Goal: Task Accomplishment & Management: Use online tool/utility

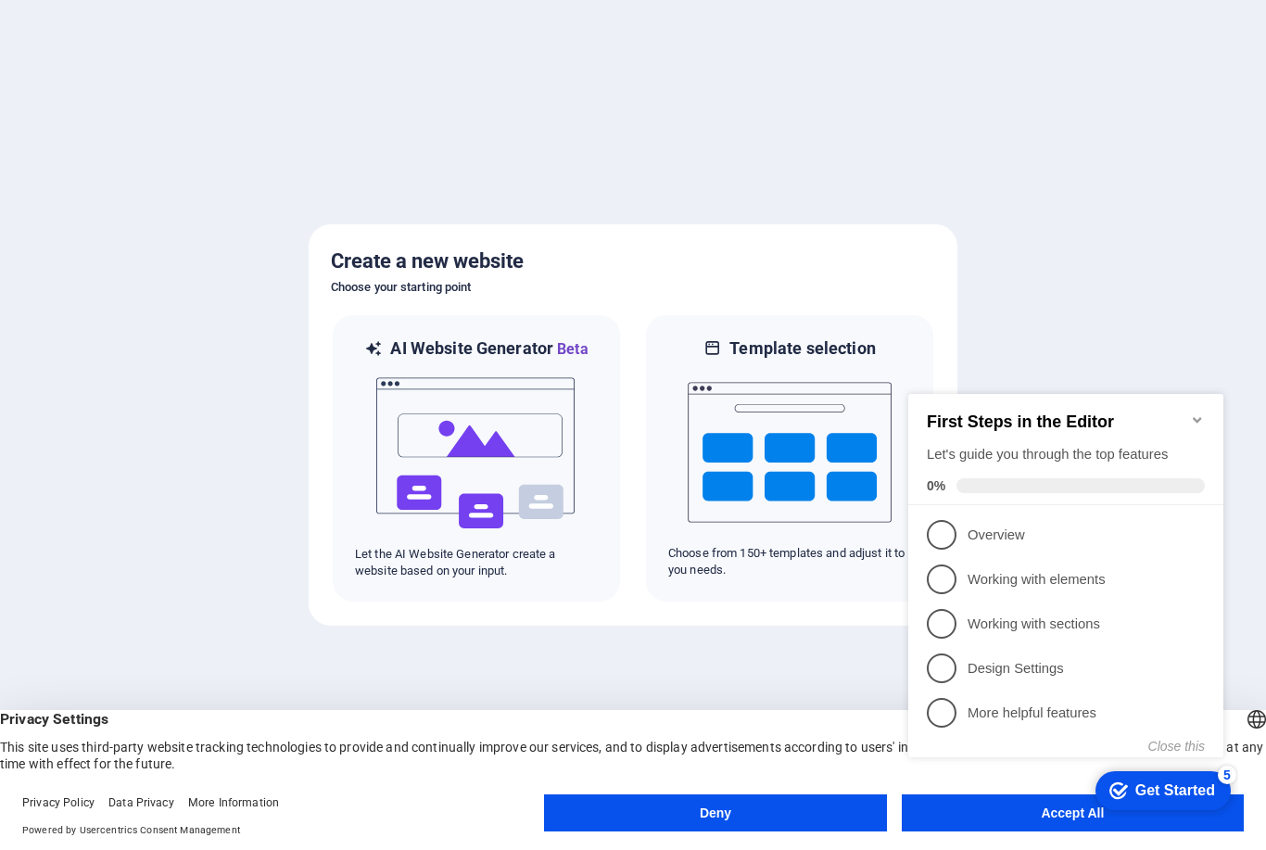
click at [1183, 412] on h2 "First Steps in the Editor" at bounding box center [1065, 421] width 278 height 19
click at [1200, 417] on icon "Minimize checklist" at bounding box center [1196, 420] width 8 height 6
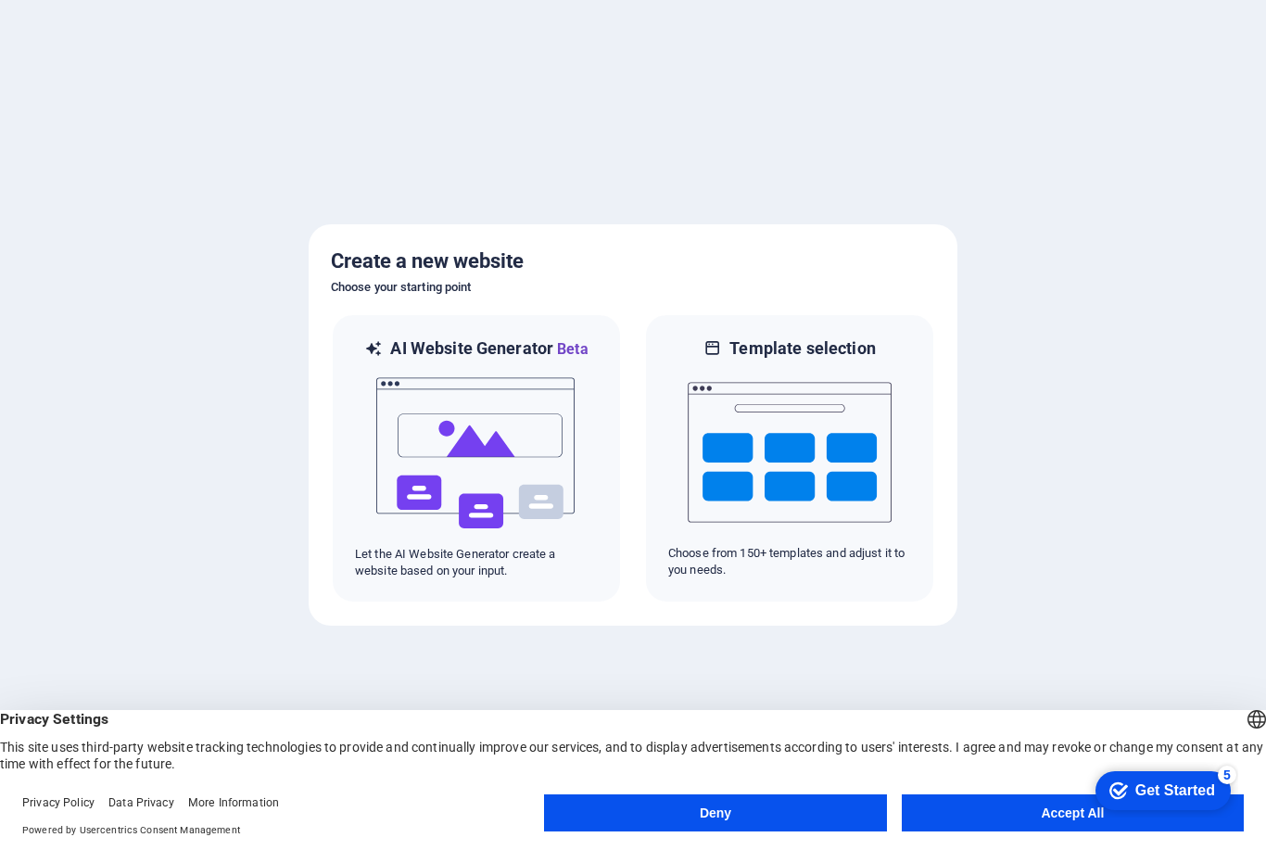
click at [1224, 773] on div "5" at bounding box center [1226, 774] width 19 height 19
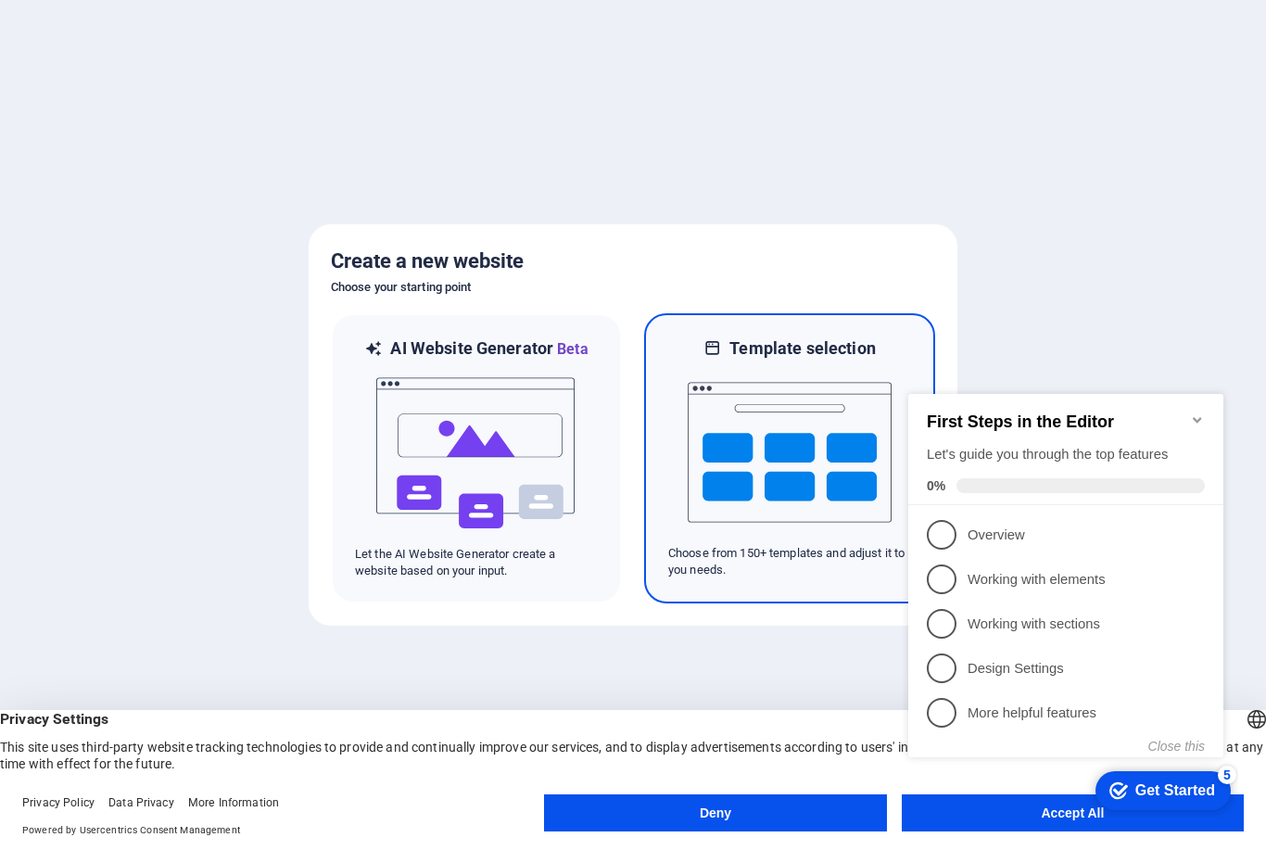
click at [720, 410] on img at bounding box center [789, 451] width 204 height 185
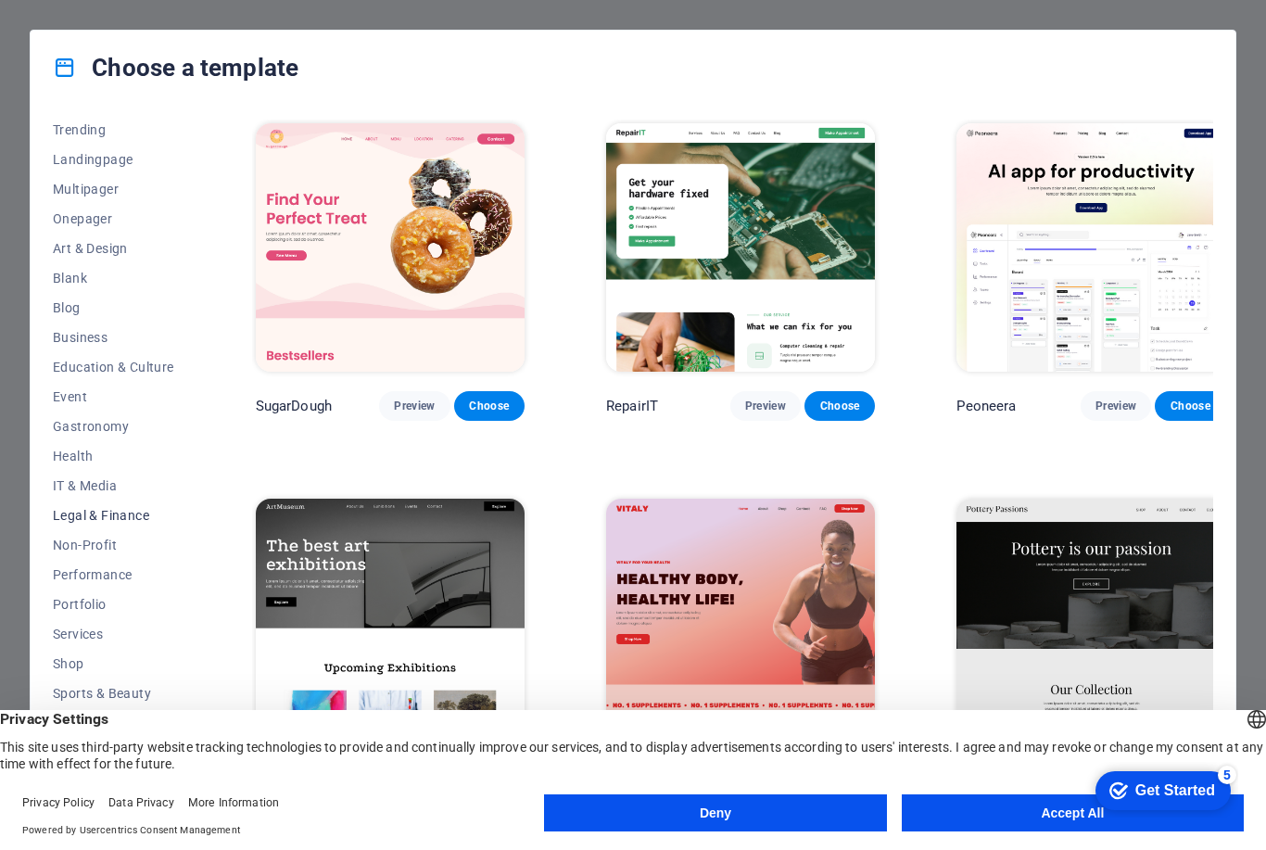
scroll to position [94, 0]
click at [73, 636] on span "Services" at bounding box center [113, 633] width 121 height 15
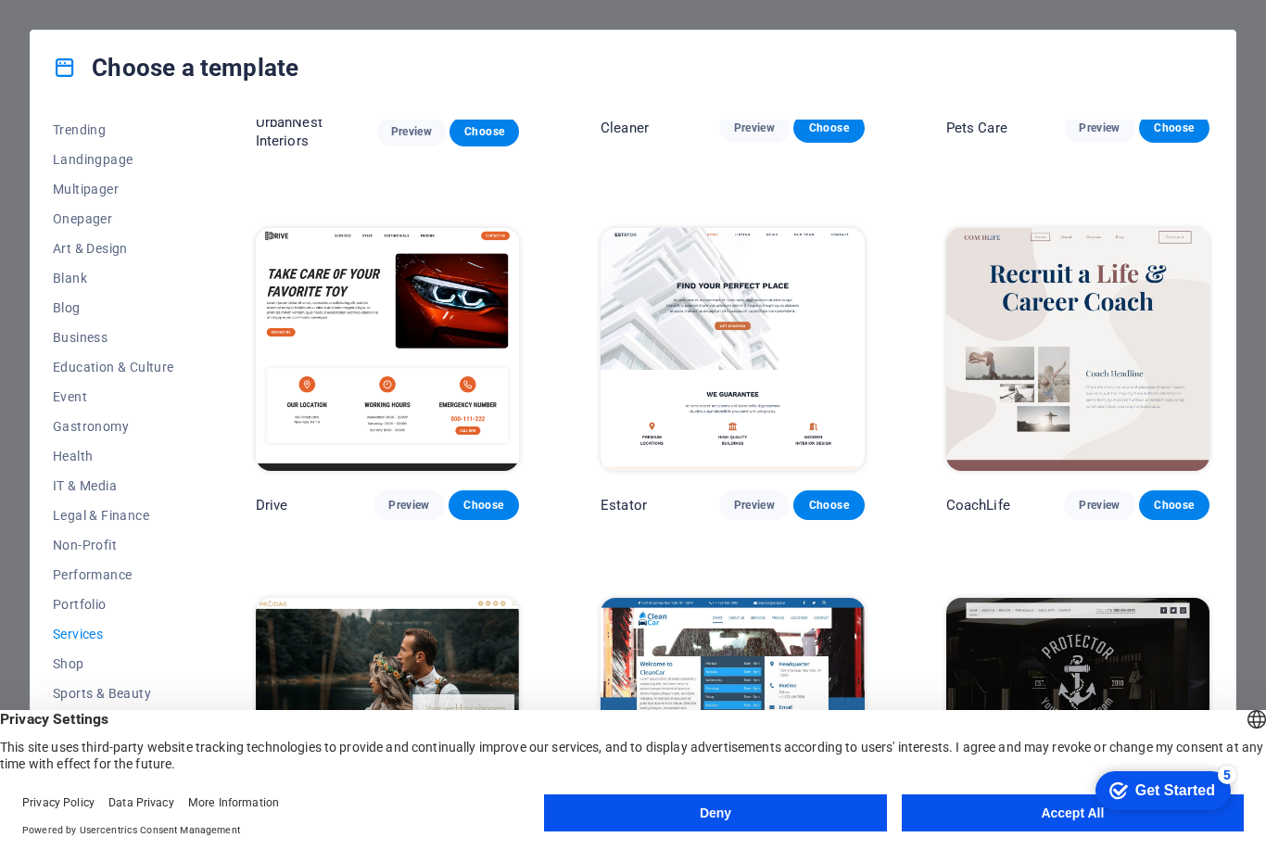
scroll to position [473, 0]
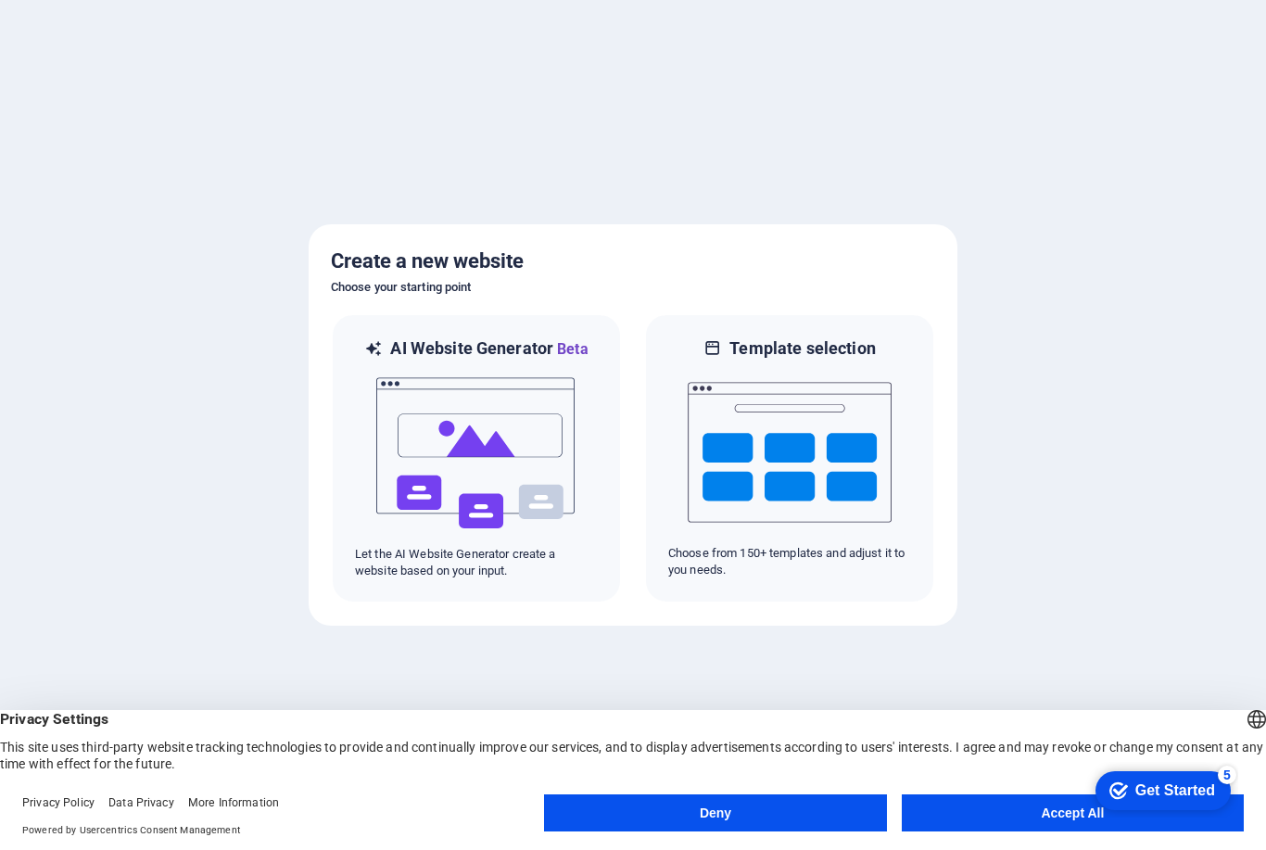
click at [964, 817] on button "Accept All" at bounding box center [1072, 812] width 342 height 37
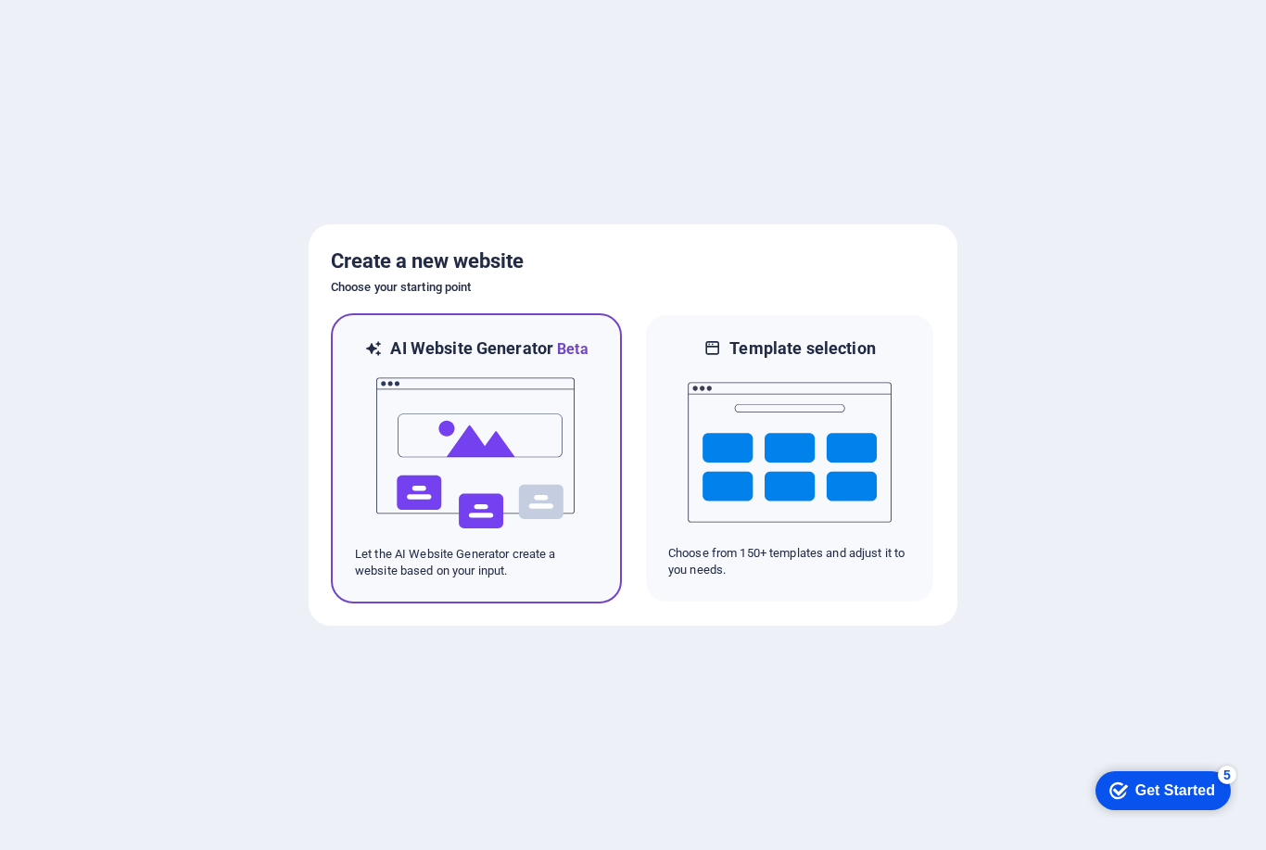
click at [485, 393] on img at bounding box center [476, 452] width 204 height 185
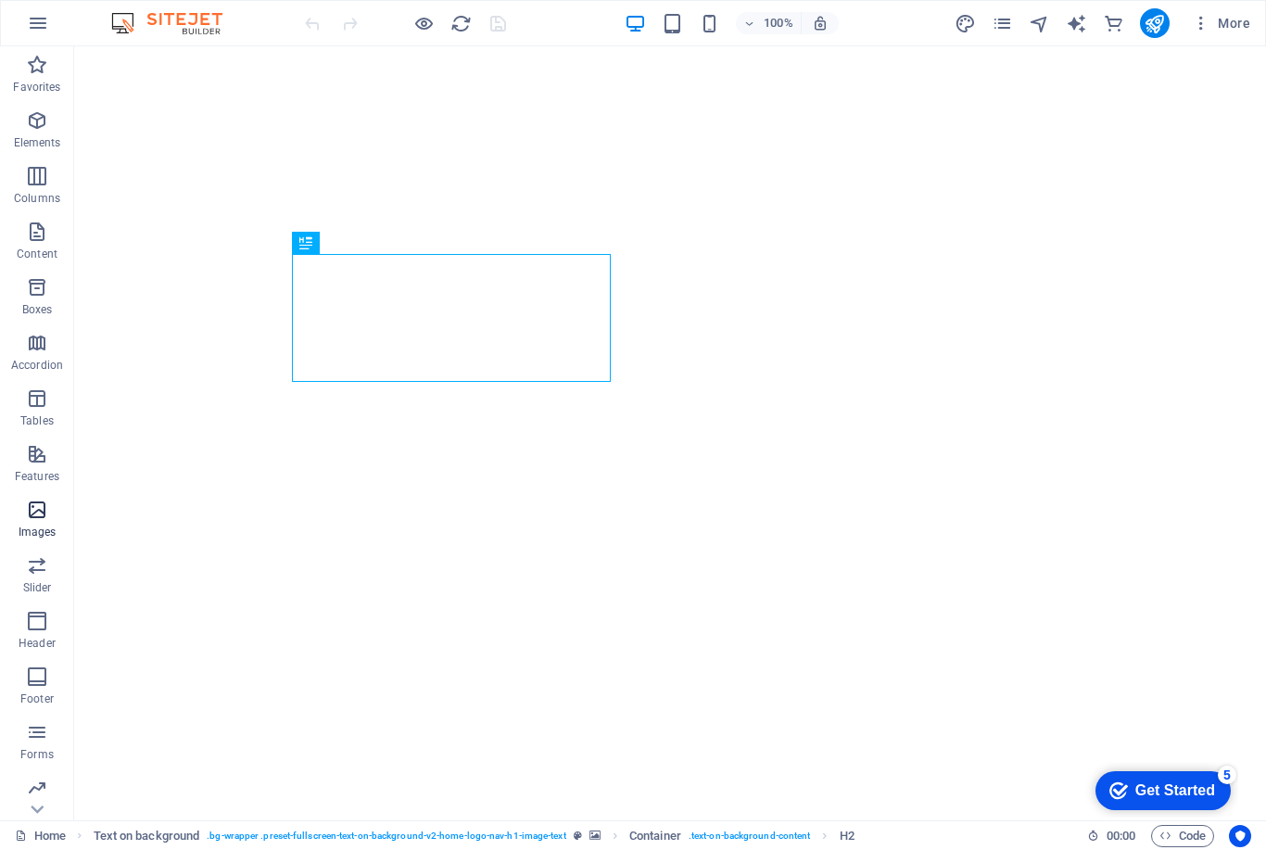
click at [33, 524] on p "Images" at bounding box center [38, 531] width 38 height 15
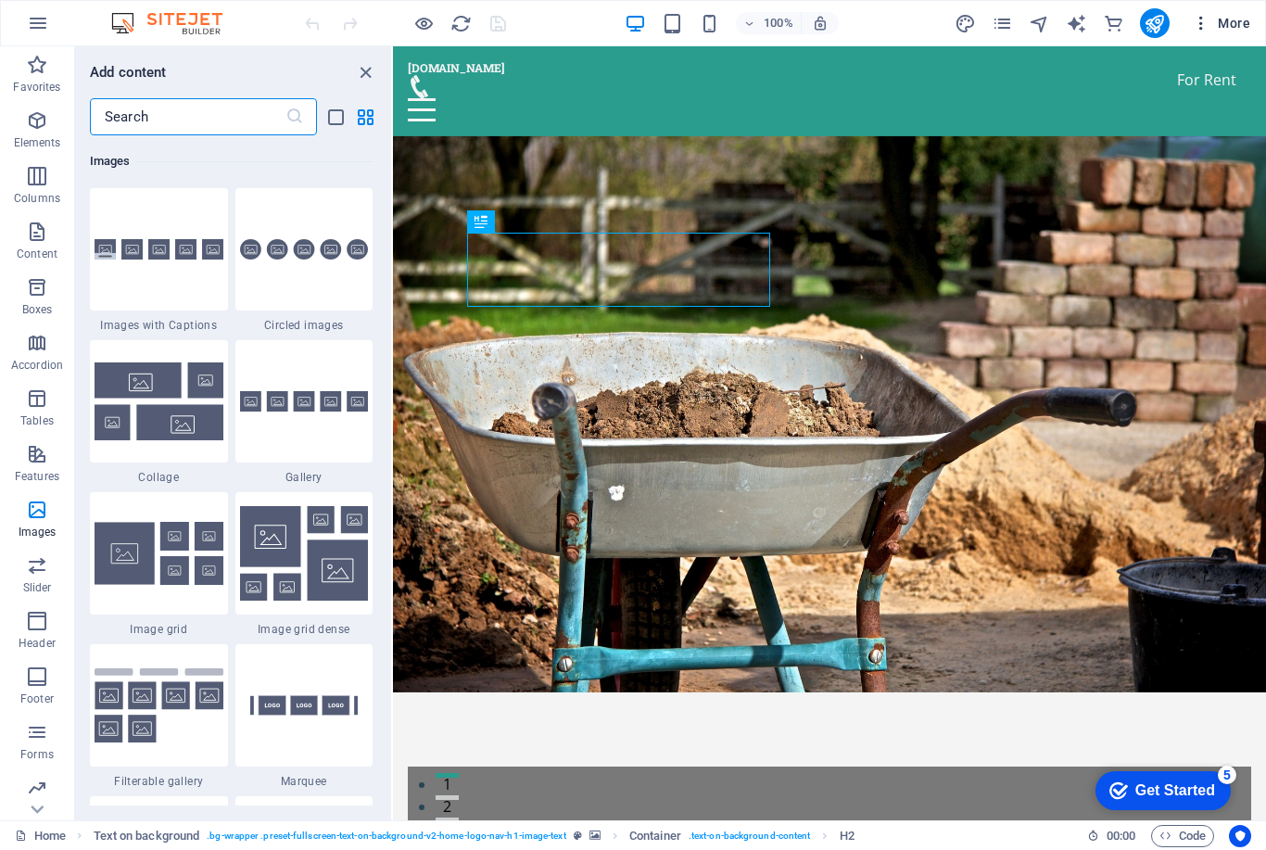
click at [1256, 9] on button "More" at bounding box center [1220, 23] width 73 height 30
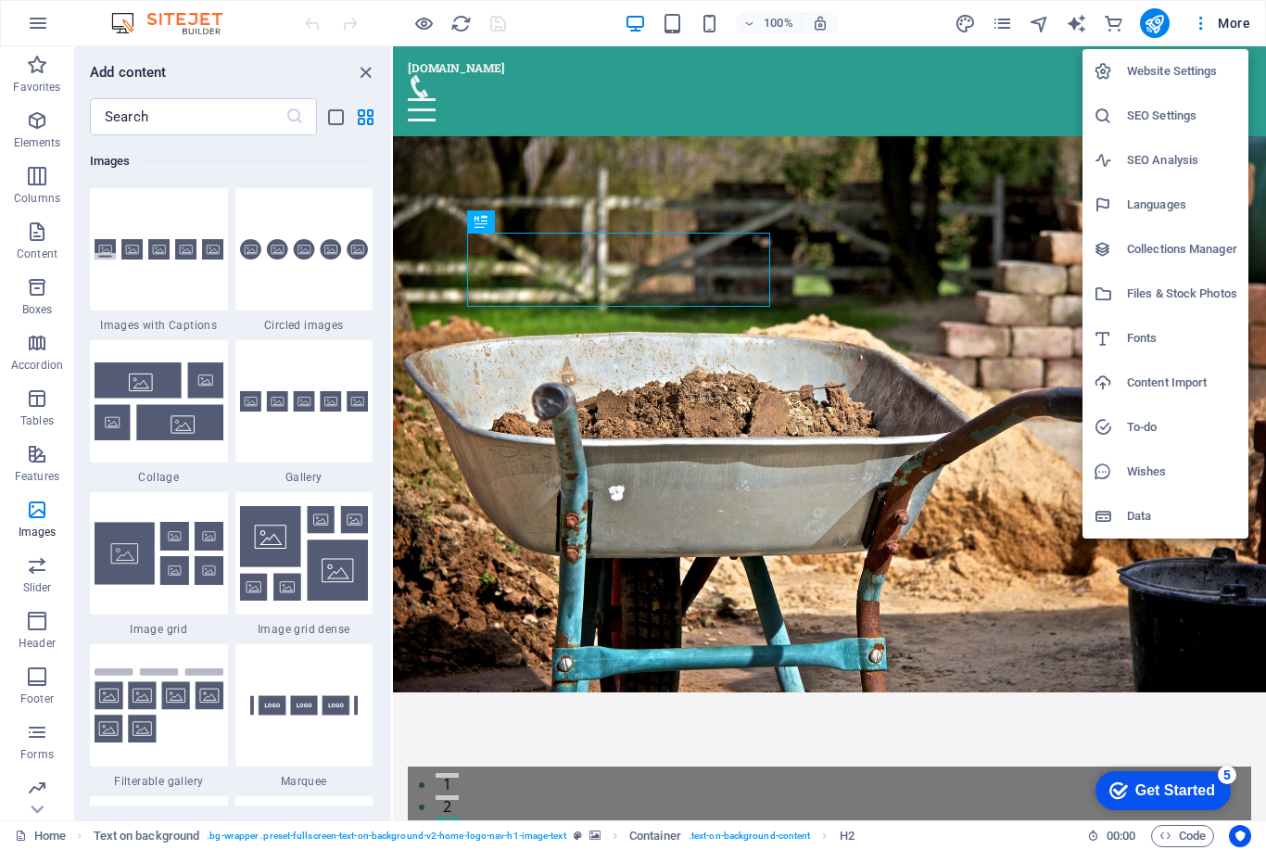
click at [1134, 254] on h6 "Collections Manager" at bounding box center [1182, 249] width 110 height 22
